Goal: Check status: Check status

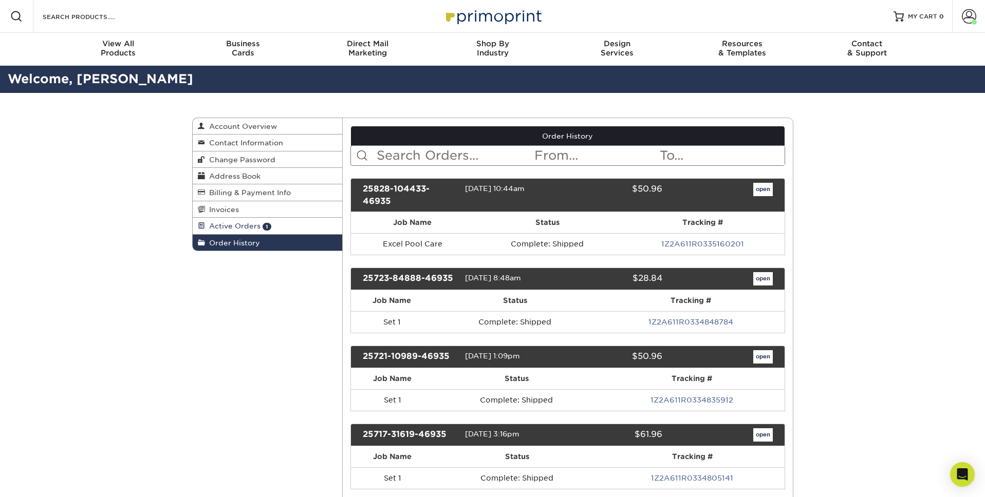
click at [207, 228] on span "Active Orders" at bounding box center [232, 226] width 55 height 8
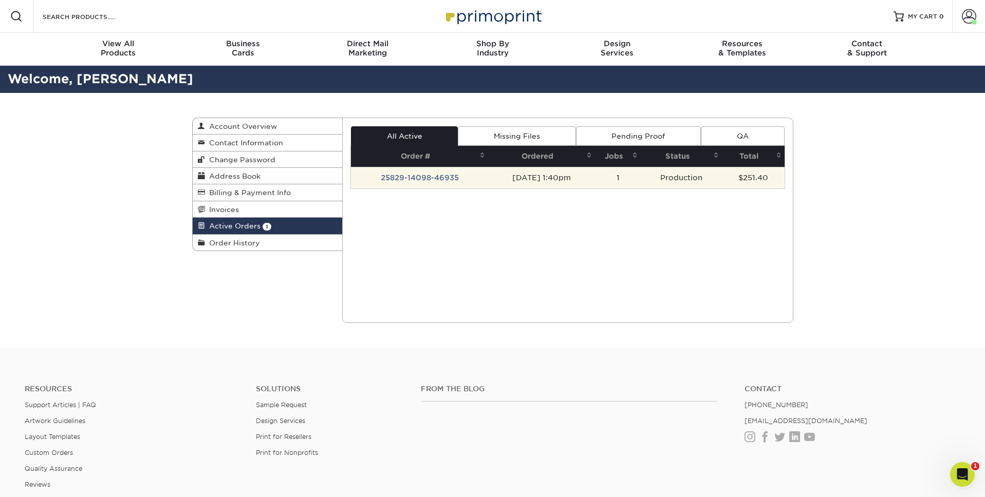
click at [387, 174] on td "25829-14098-46935" at bounding box center [419, 178] width 137 height 22
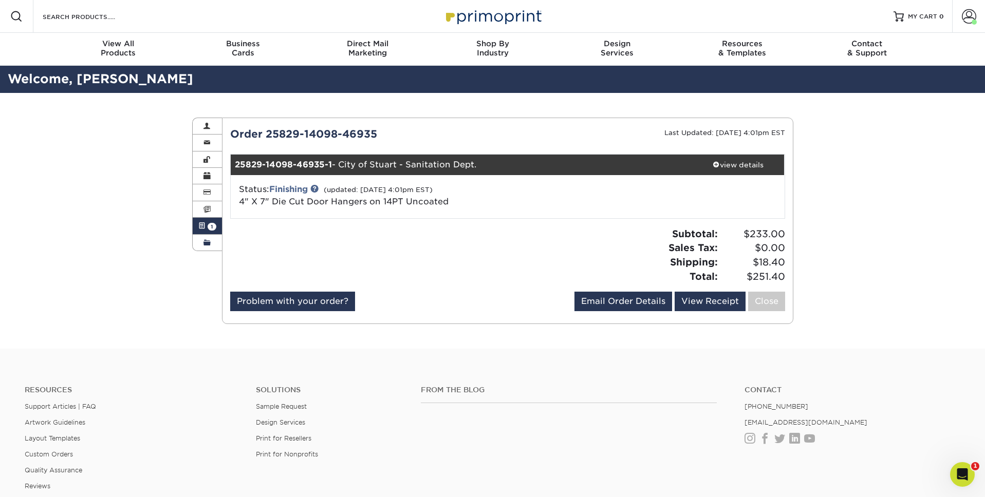
click at [202, 236] on link "Order History" at bounding box center [208, 243] width 30 height 16
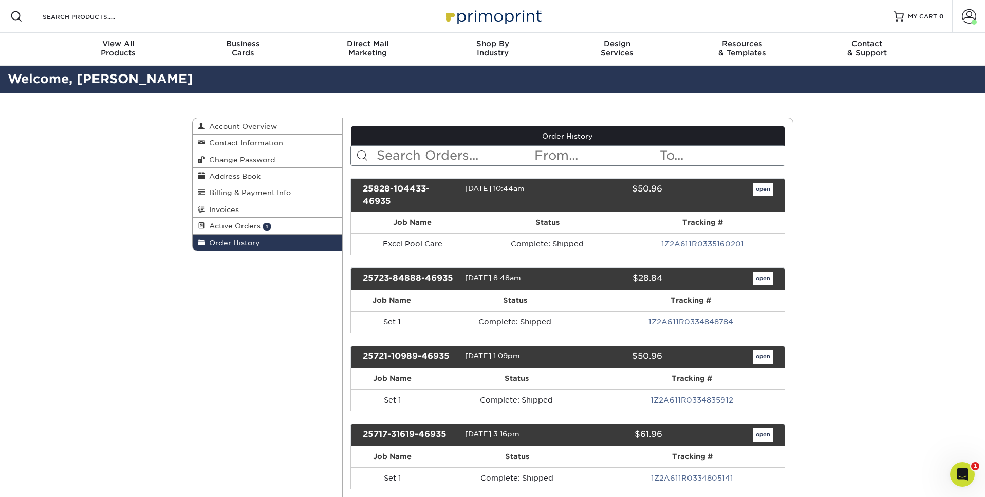
click at [477, 18] on img at bounding box center [492, 16] width 103 height 22
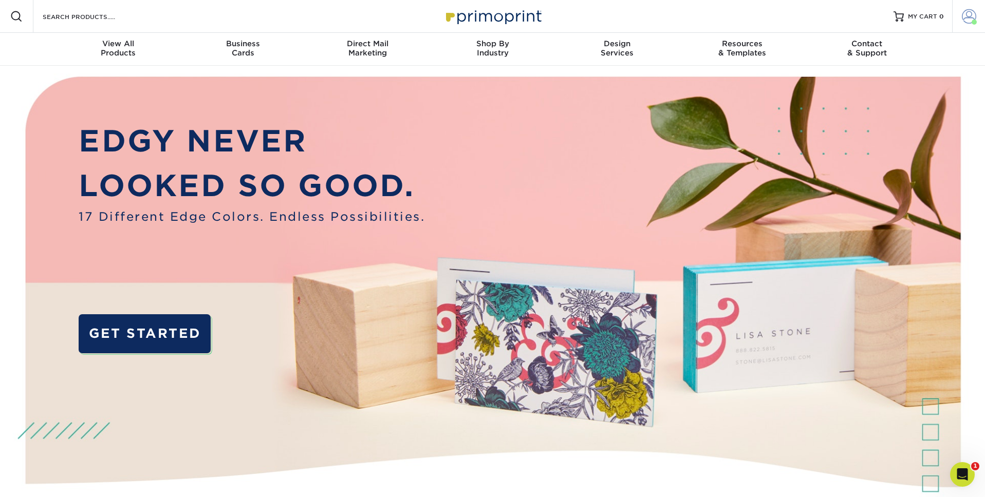
click at [964, 23] on span at bounding box center [969, 16] width 14 height 14
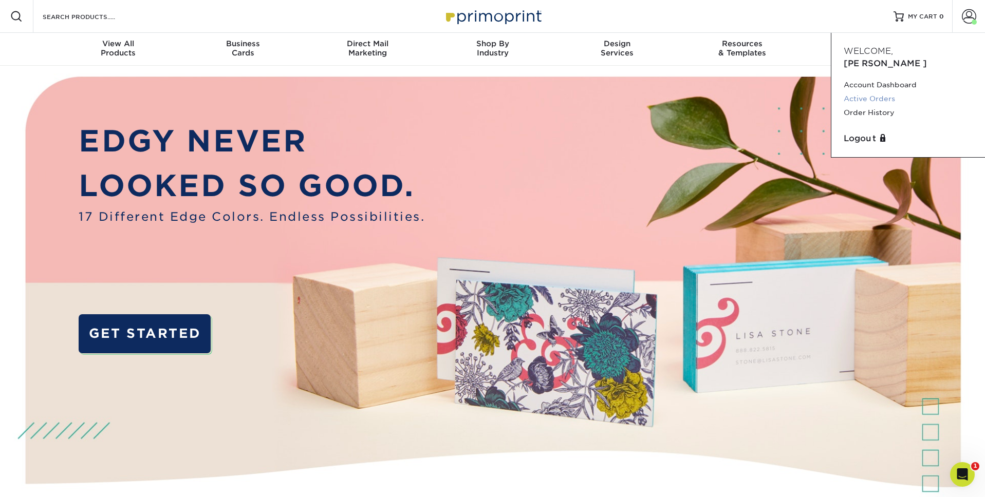
click at [880, 92] on link "Active Orders" at bounding box center [908, 99] width 129 height 14
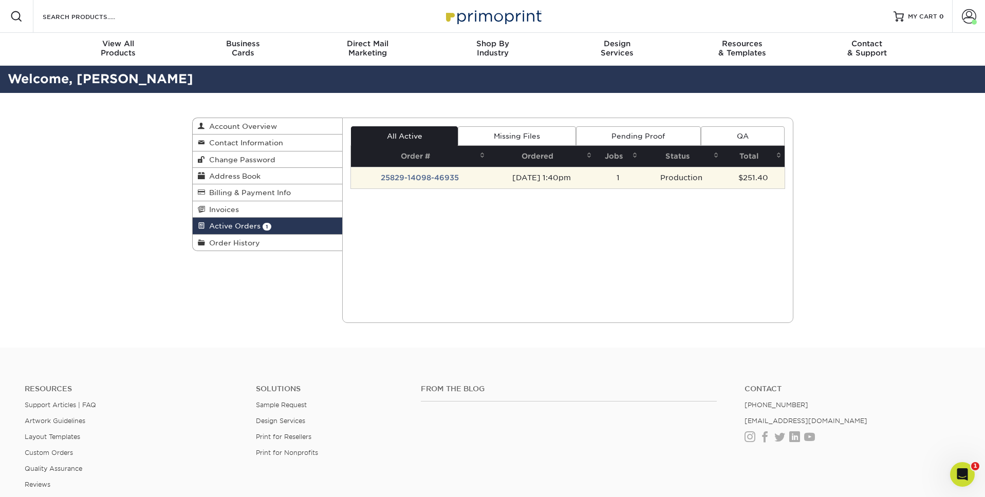
click at [433, 182] on td "25829-14098-46935" at bounding box center [419, 178] width 137 height 22
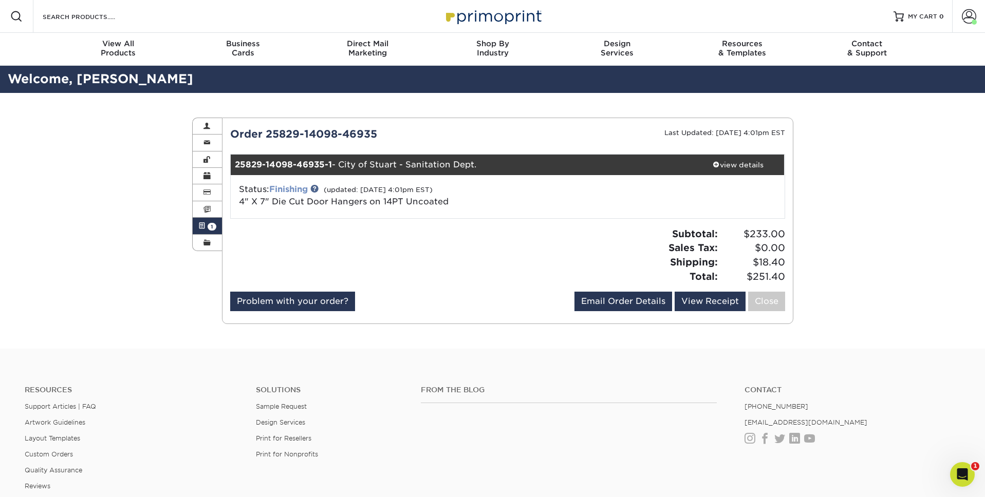
click at [295, 190] on link "Finishing" at bounding box center [288, 189] width 39 height 10
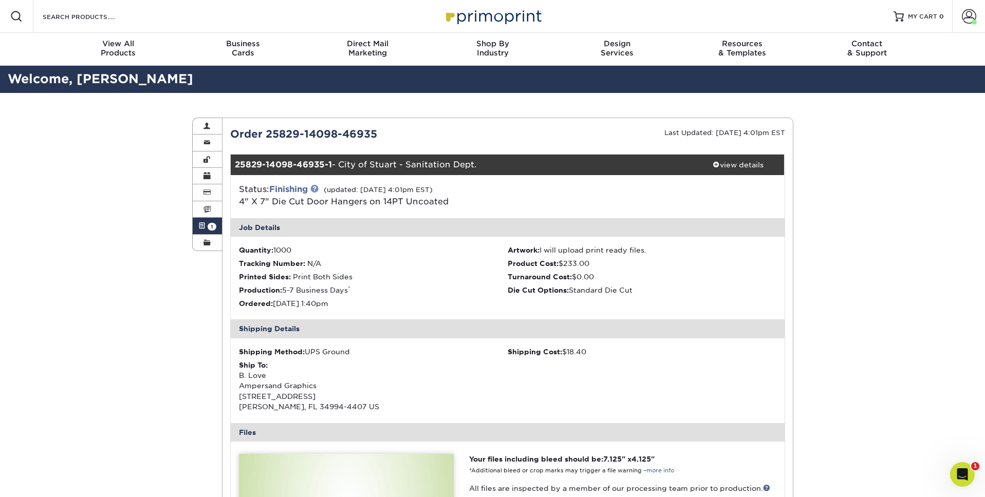
click at [317, 192] on link at bounding box center [314, 188] width 8 height 8
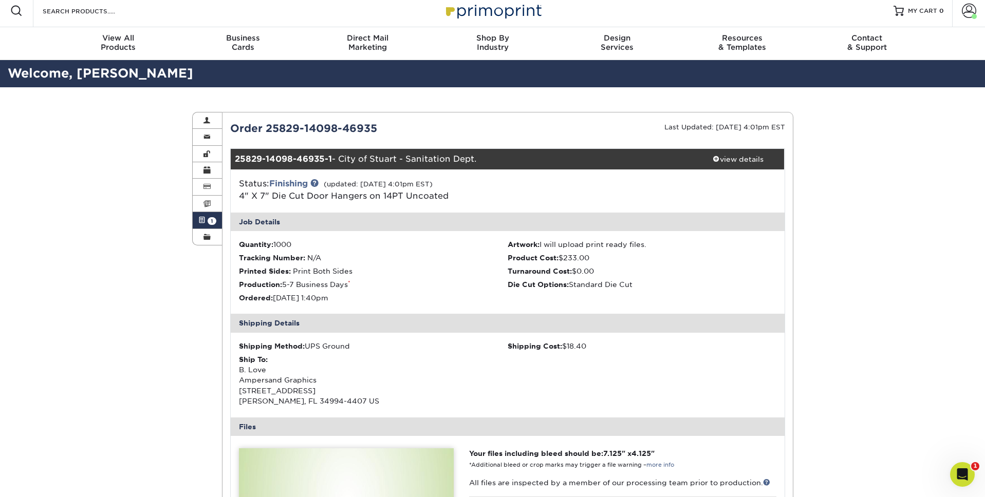
scroll to position [7, 0]
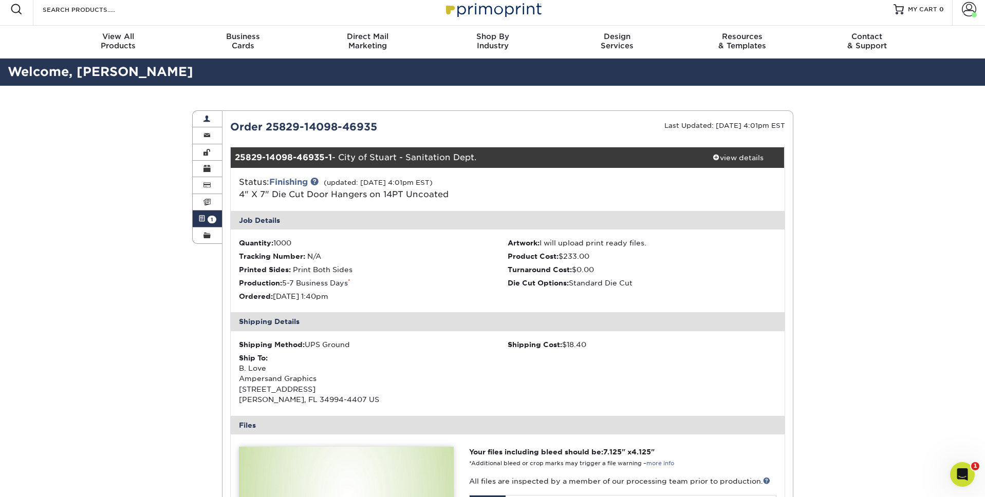
click at [211, 120] on link "Account Overview" at bounding box center [208, 119] width 30 height 16
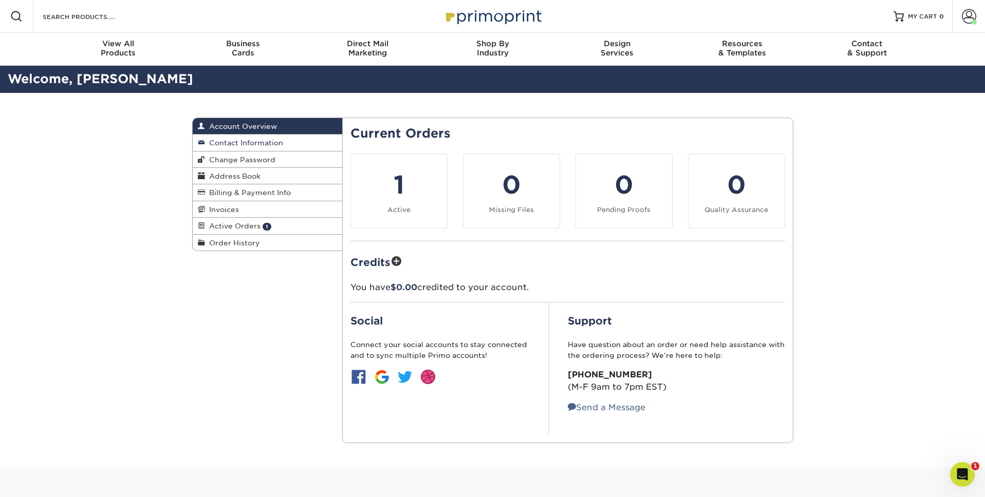
click at [277, 144] on span "Contact Information" at bounding box center [244, 143] width 78 height 8
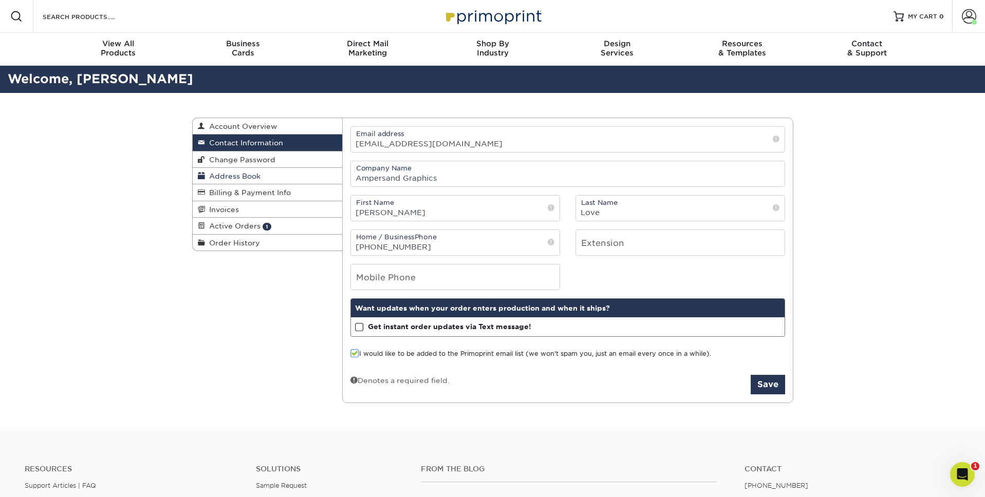
click at [240, 177] on span "Address Book" at bounding box center [232, 176] width 55 height 8
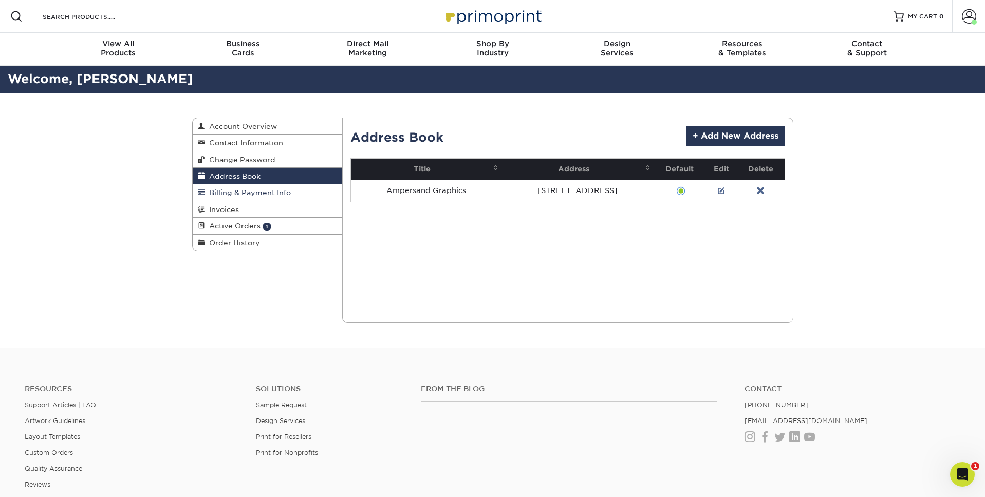
click at [238, 187] on link "Billing & Payment Info" at bounding box center [268, 192] width 150 height 16
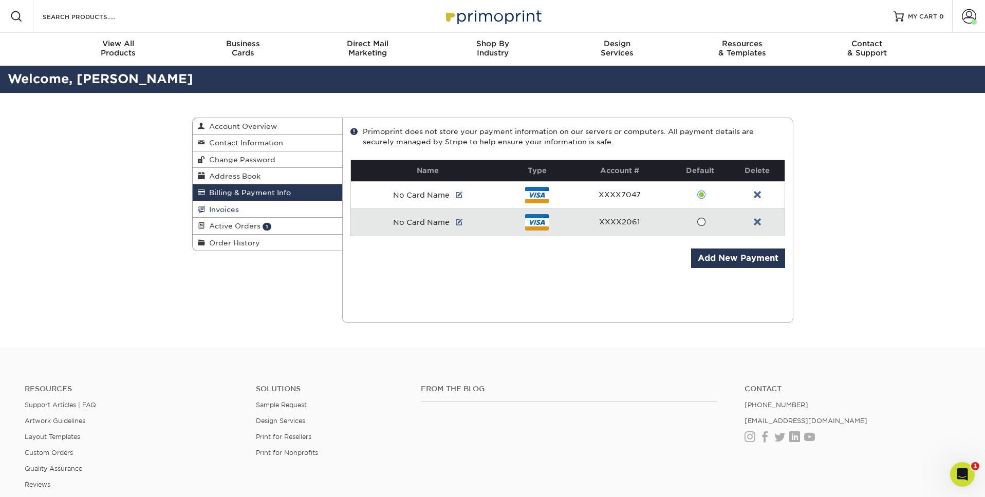
click at [237, 207] on span "Invoices" at bounding box center [222, 210] width 34 height 8
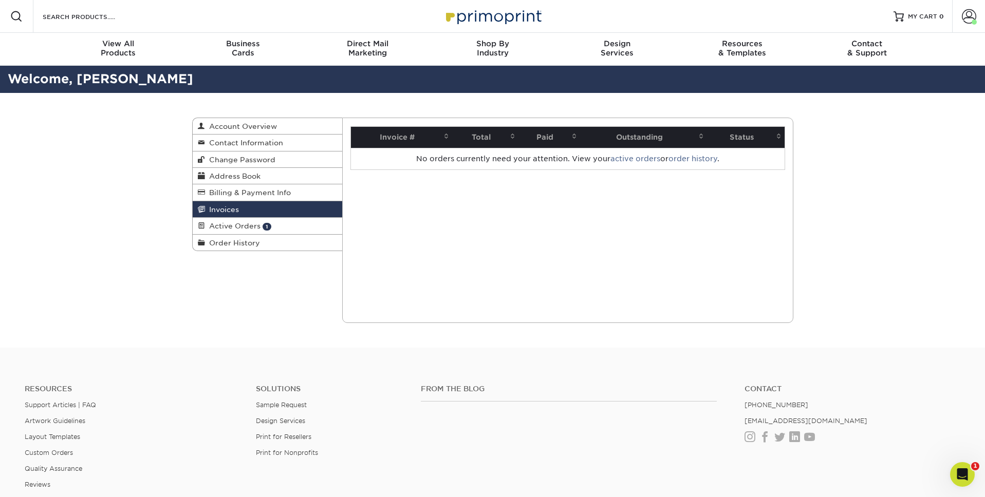
click at [511, 138] on span at bounding box center [513, 136] width 8 height 8
click at [563, 139] on th "Paid" at bounding box center [549, 137] width 62 height 21
click at [238, 230] on link "Active Orders 1" at bounding box center [268, 226] width 150 height 16
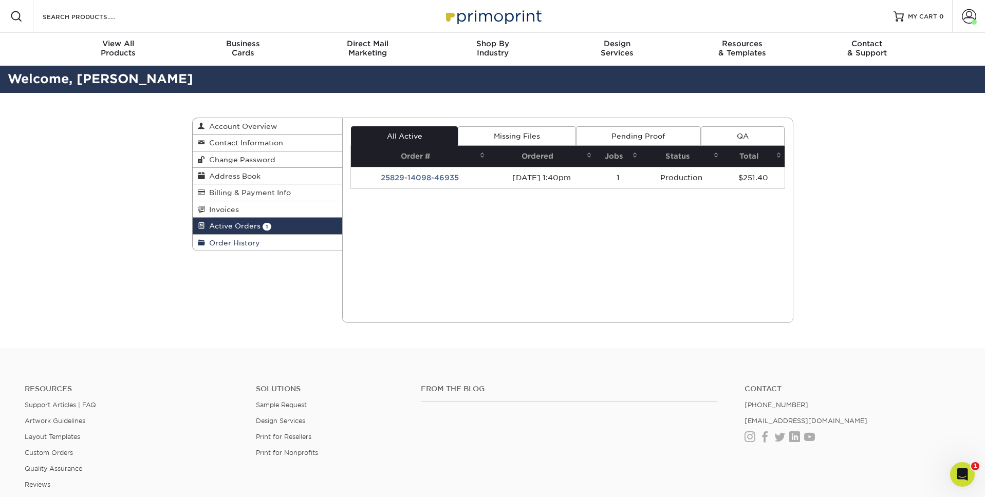
click at [232, 240] on span "Order History" at bounding box center [232, 243] width 55 height 8
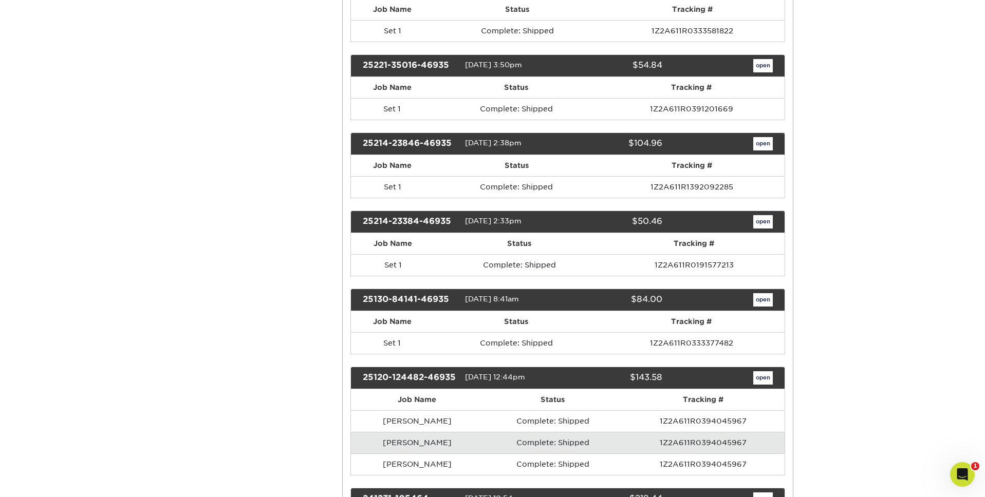
scroll to position [2382, 0]
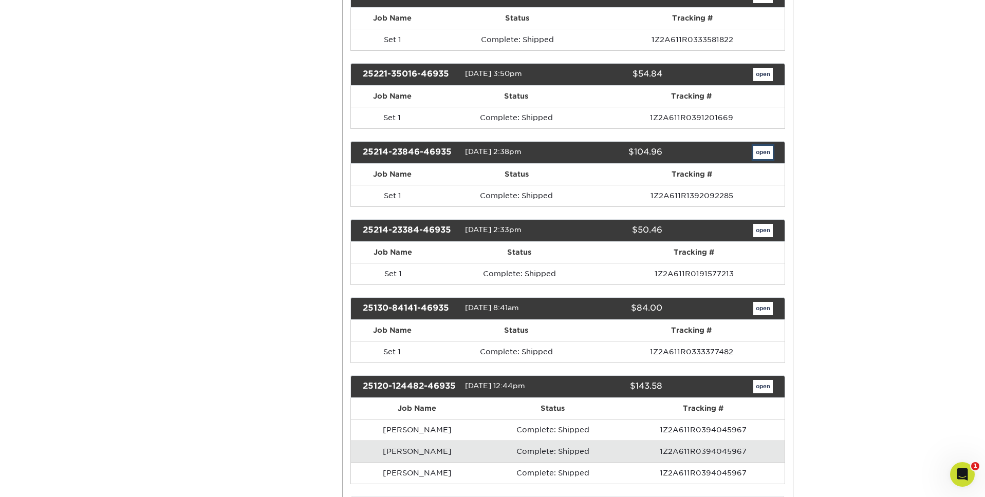
click at [765, 155] on link "open" at bounding box center [763, 152] width 20 height 13
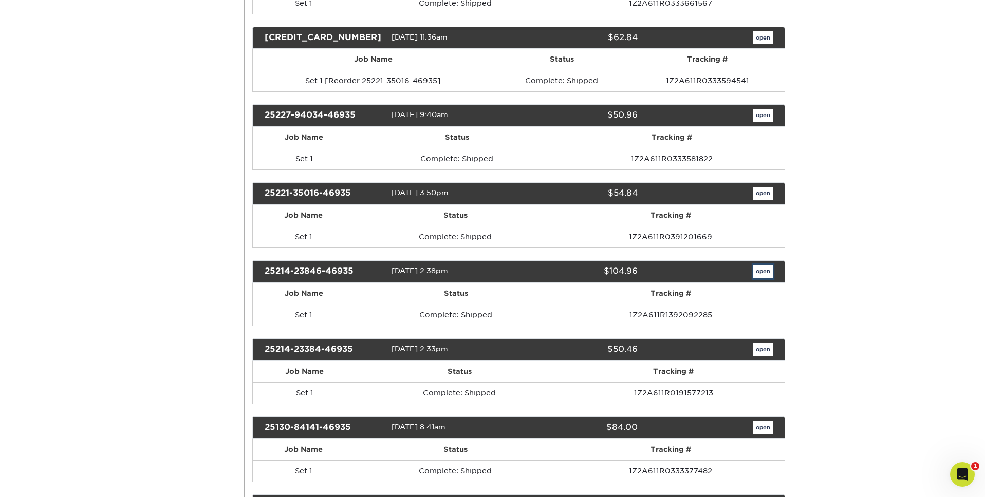
scroll to position [0, 0]
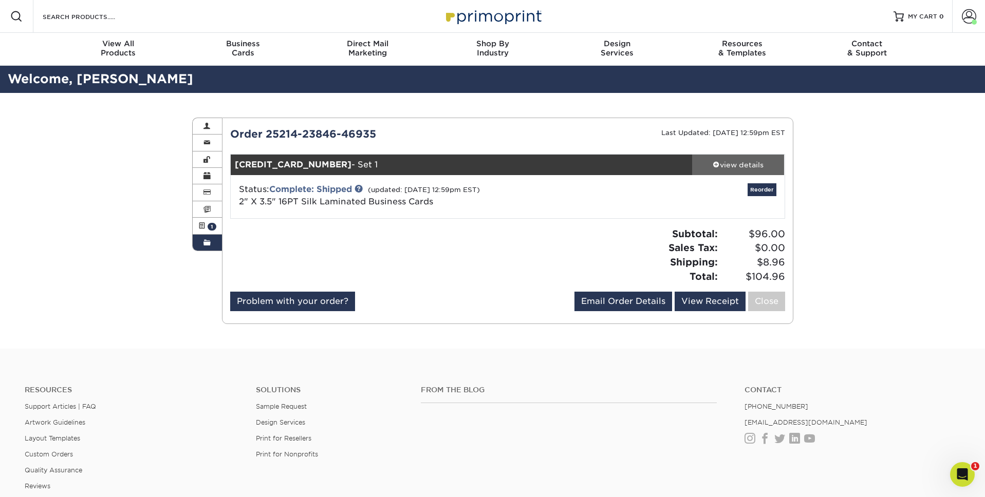
click at [729, 168] on div "view details" at bounding box center [738, 165] width 92 height 10
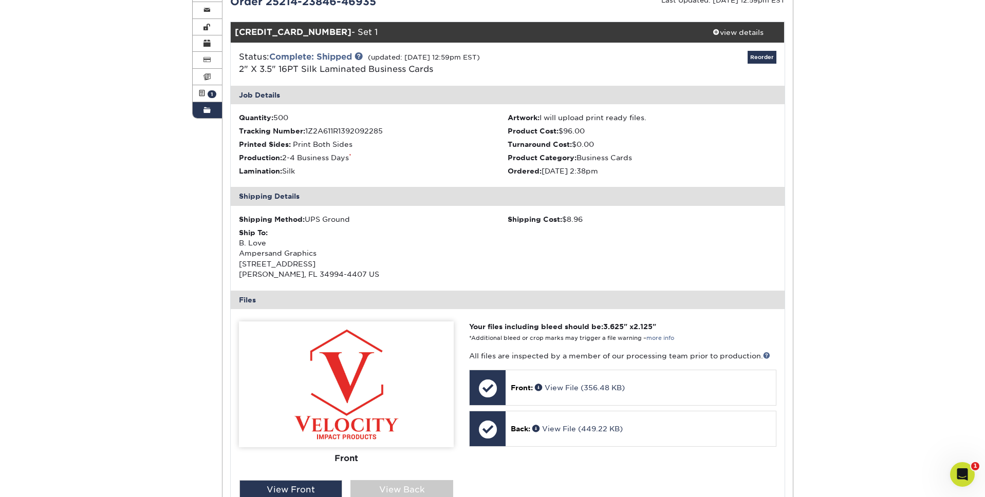
scroll to position [132, 0]
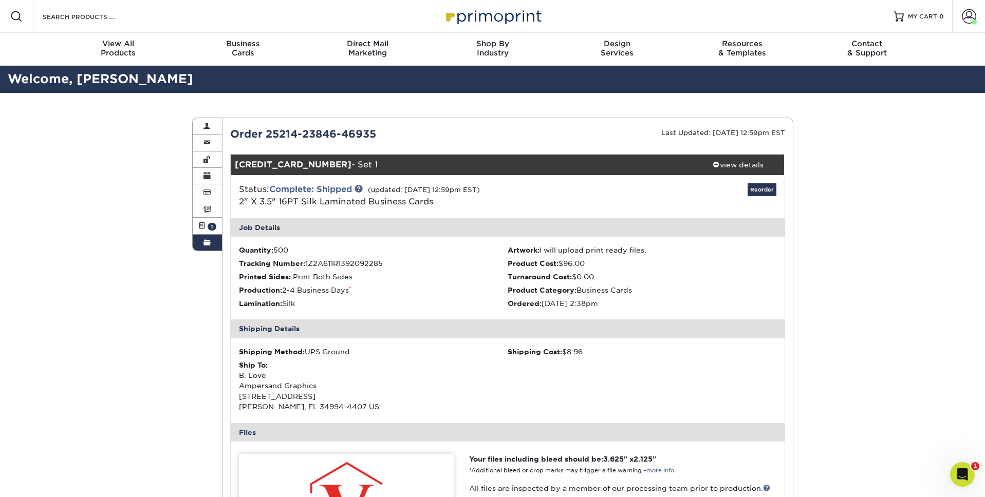
click at [212, 245] on link "Order History" at bounding box center [208, 243] width 30 height 16
